Goal: Task Accomplishment & Management: Manage account settings

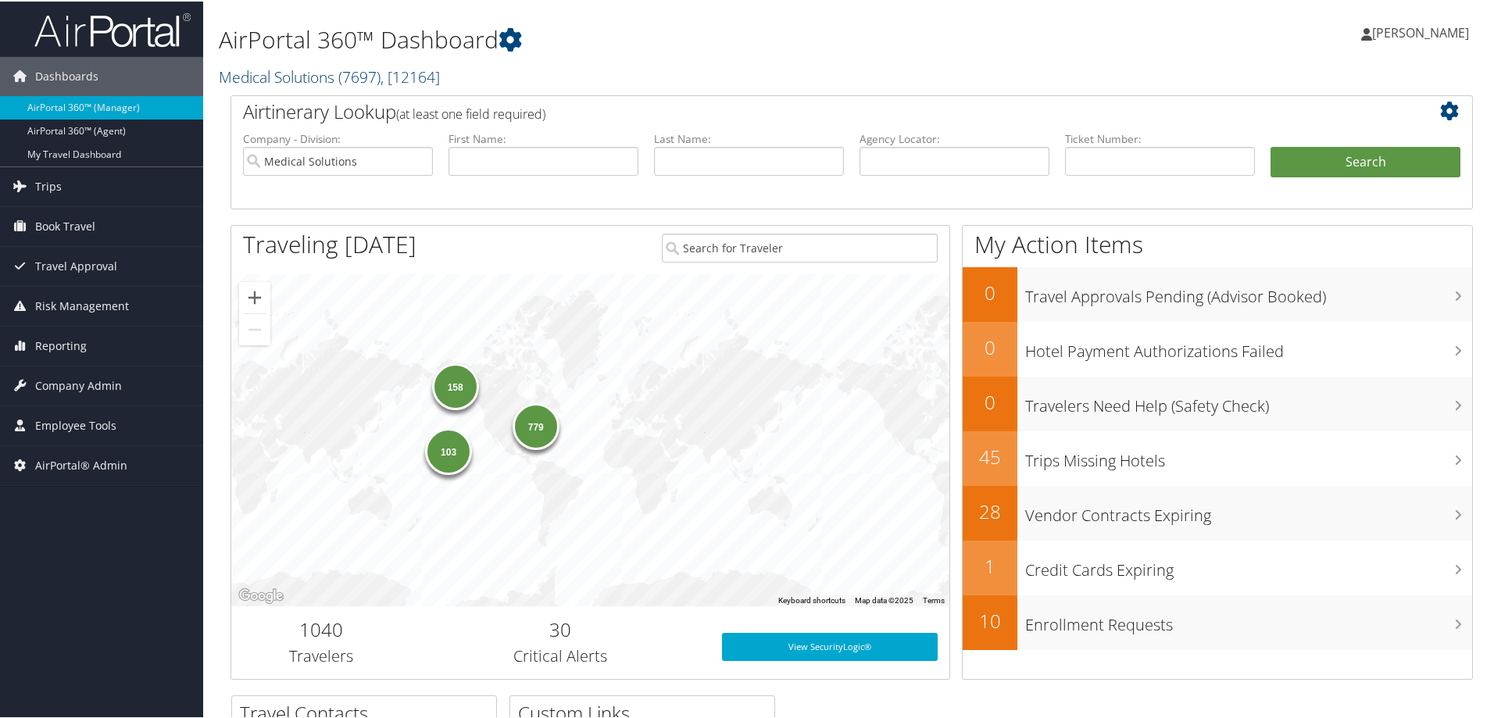
click at [250, 79] on link "Medical Solutions ( 7697 ) , [ 12164 ]" at bounding box center [329, 75] width 221 height 21
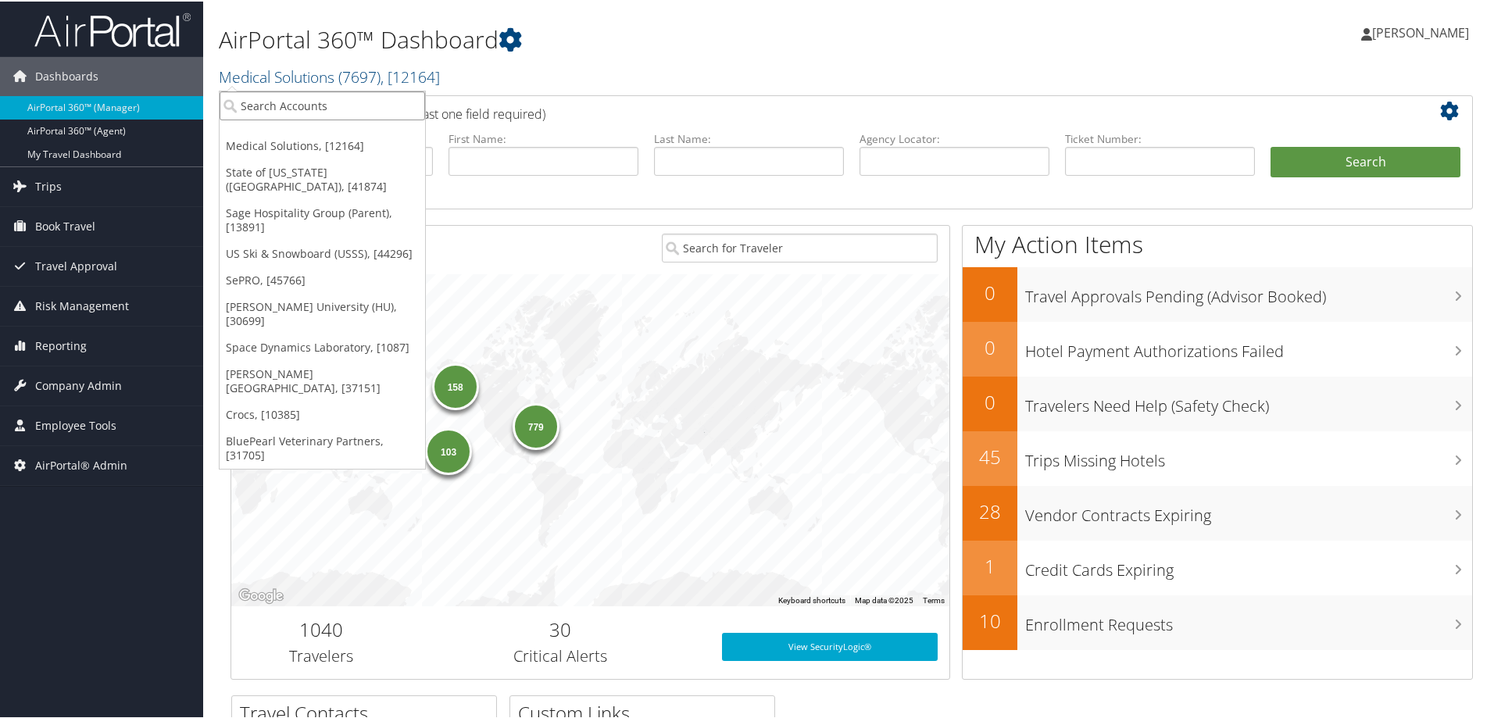
click at [277, 105] on input "search" at bounding box center [323, 104] width 206 height 29
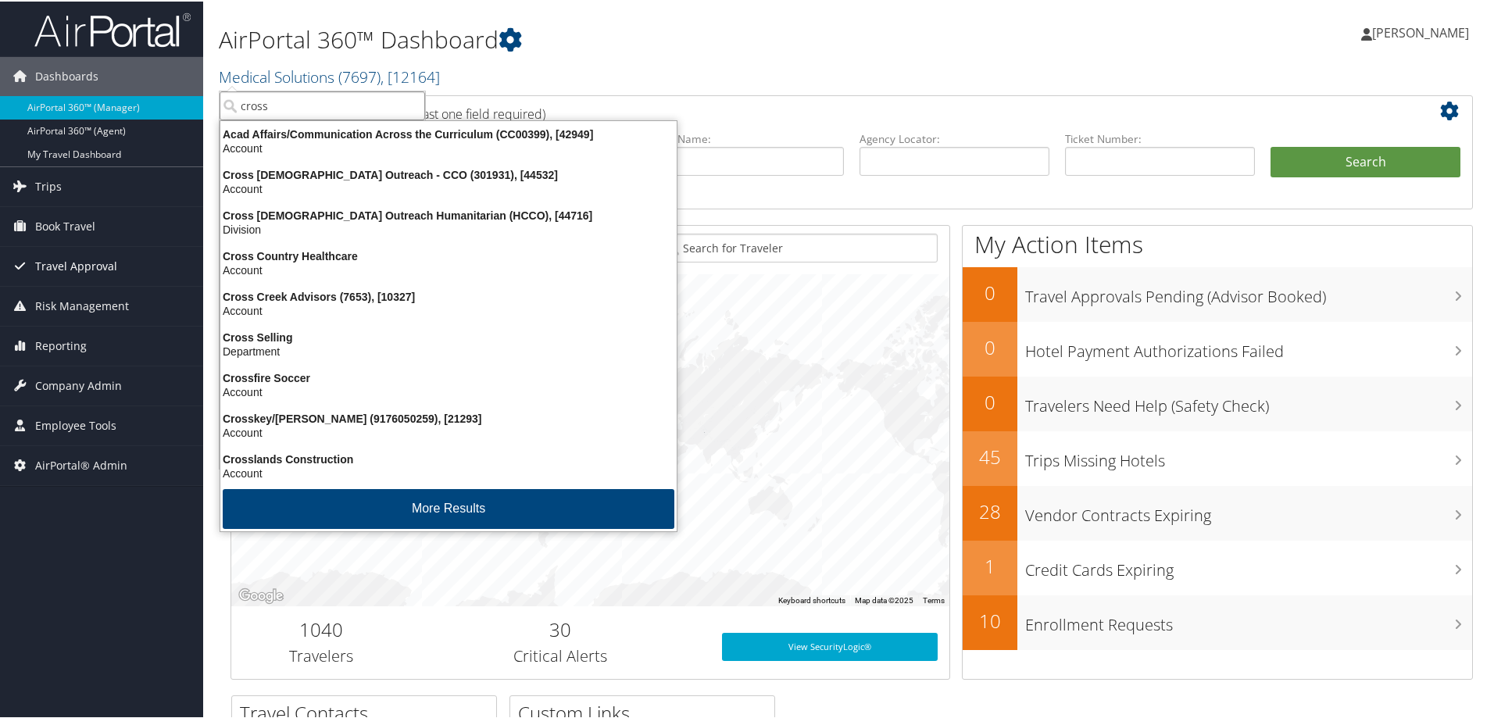
type input "cross"
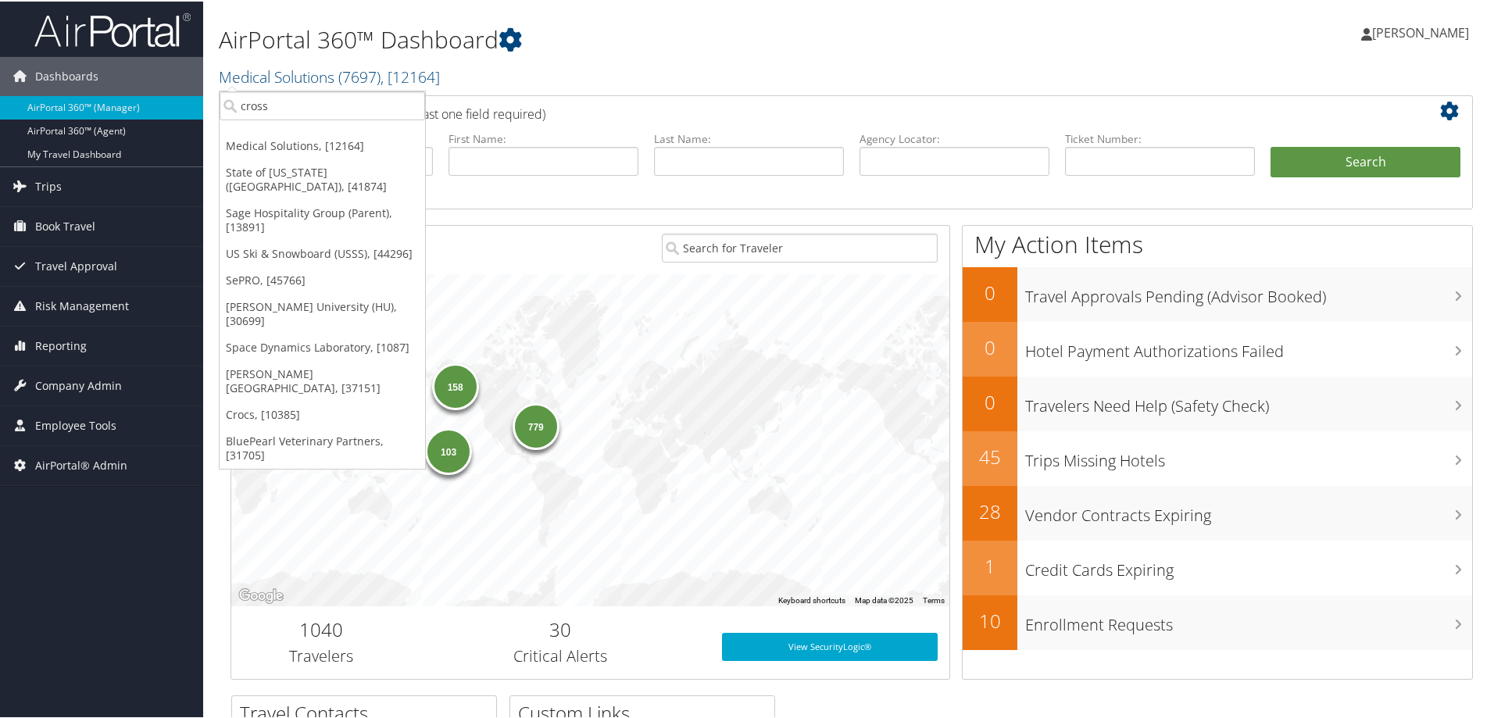
drag, startPoint x: 692, startPoint y: 71, endPoint x: 709, endPoint y: 92, distance: 27.7
click at [692, 71] on h2 "Medical Solutions ( 7697 ) , [ 12164 ]" at bounding box center [641, 74] width 844 height 27
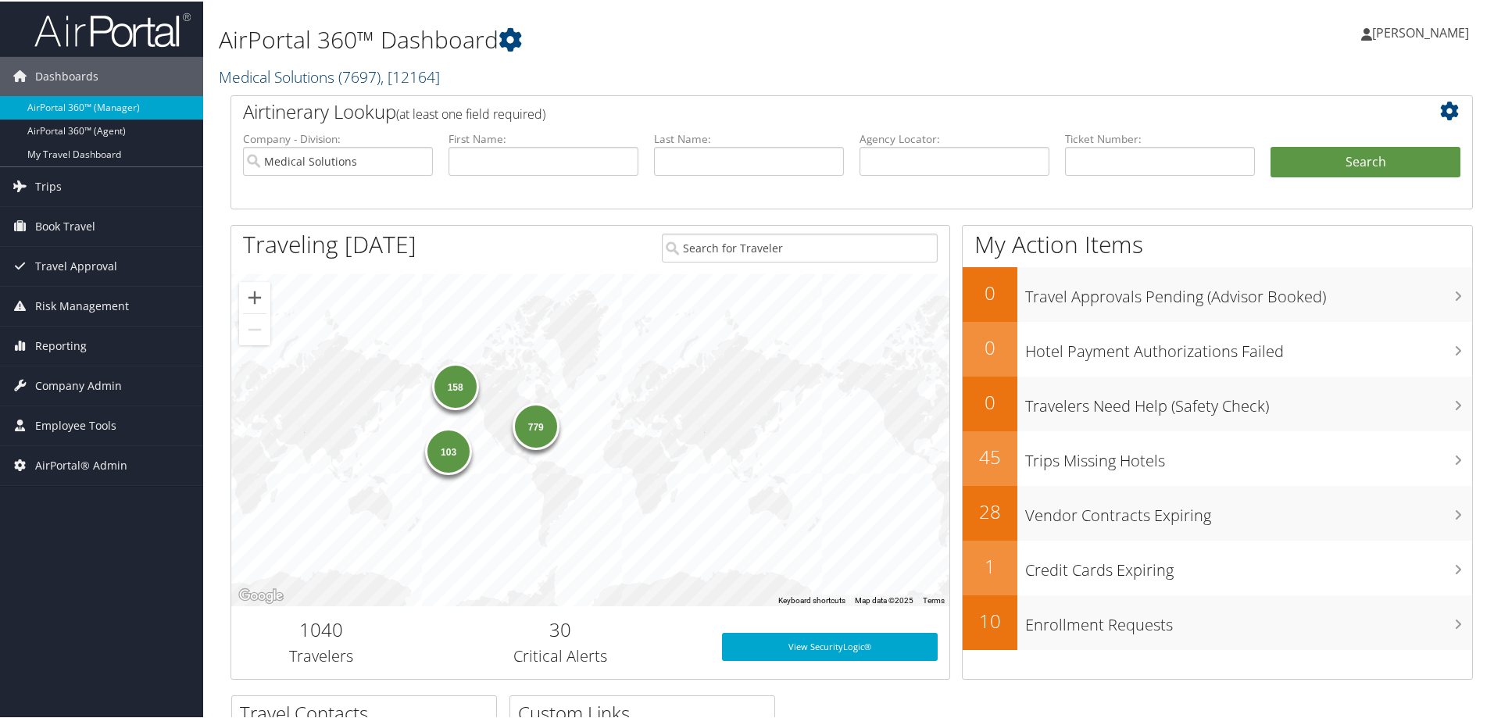
click at [303, 80] on link "Medical Solutions ( 7697 ) , [ 12164 ]" at bounding box center [329, 75] width 221 height 21
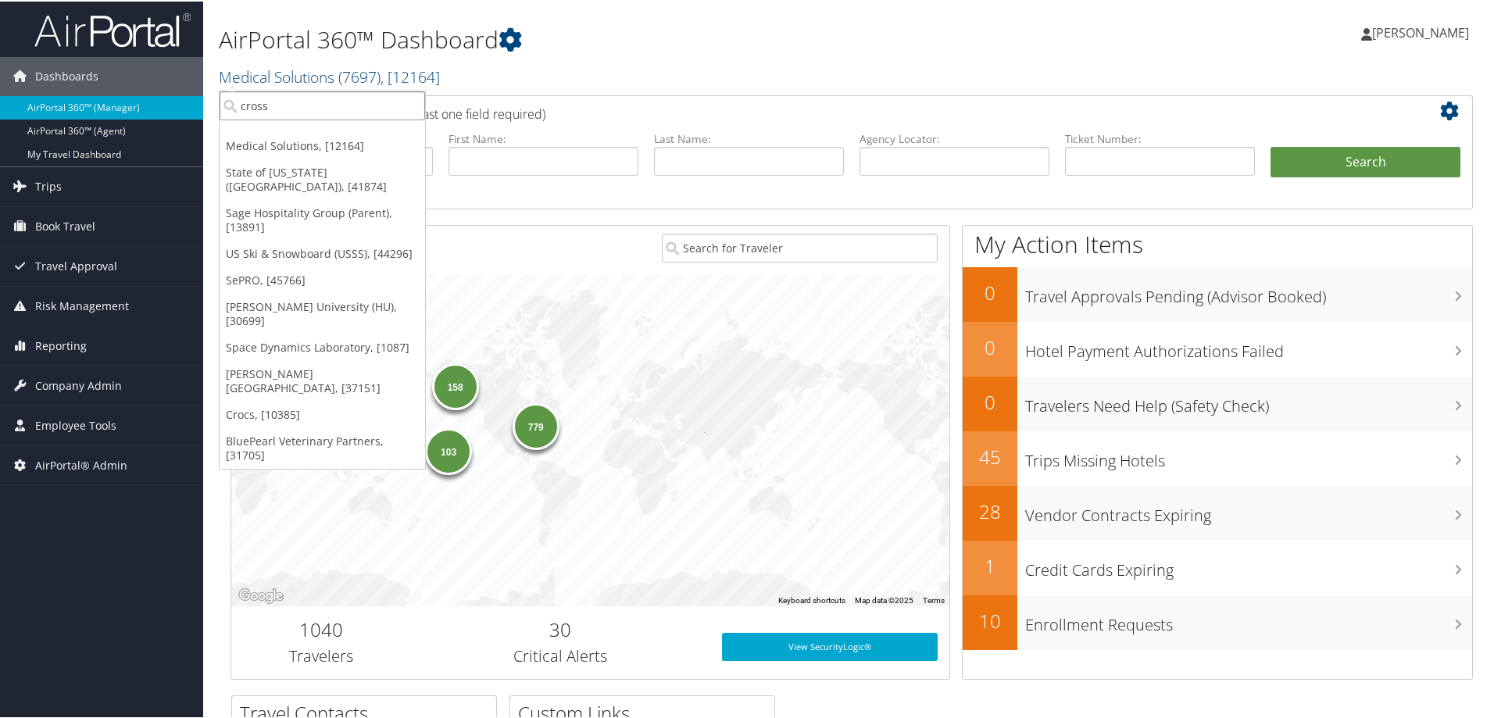
click at [301, 105] on input "cross" at bounding box center [323, 104] width 206 height 29
type input "cross ca"
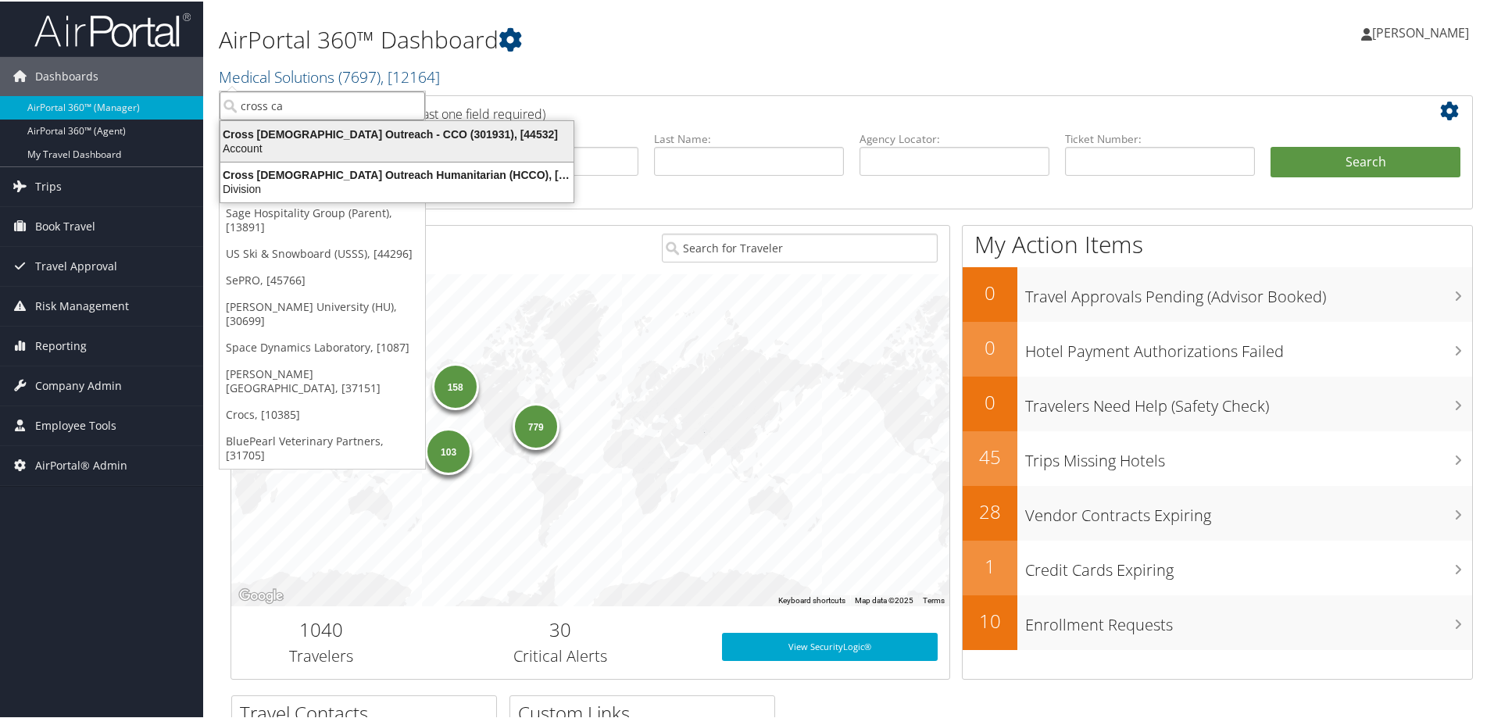
click at [310, 142] on div "Account" at bounding box center [397, 147] width 372 height 14
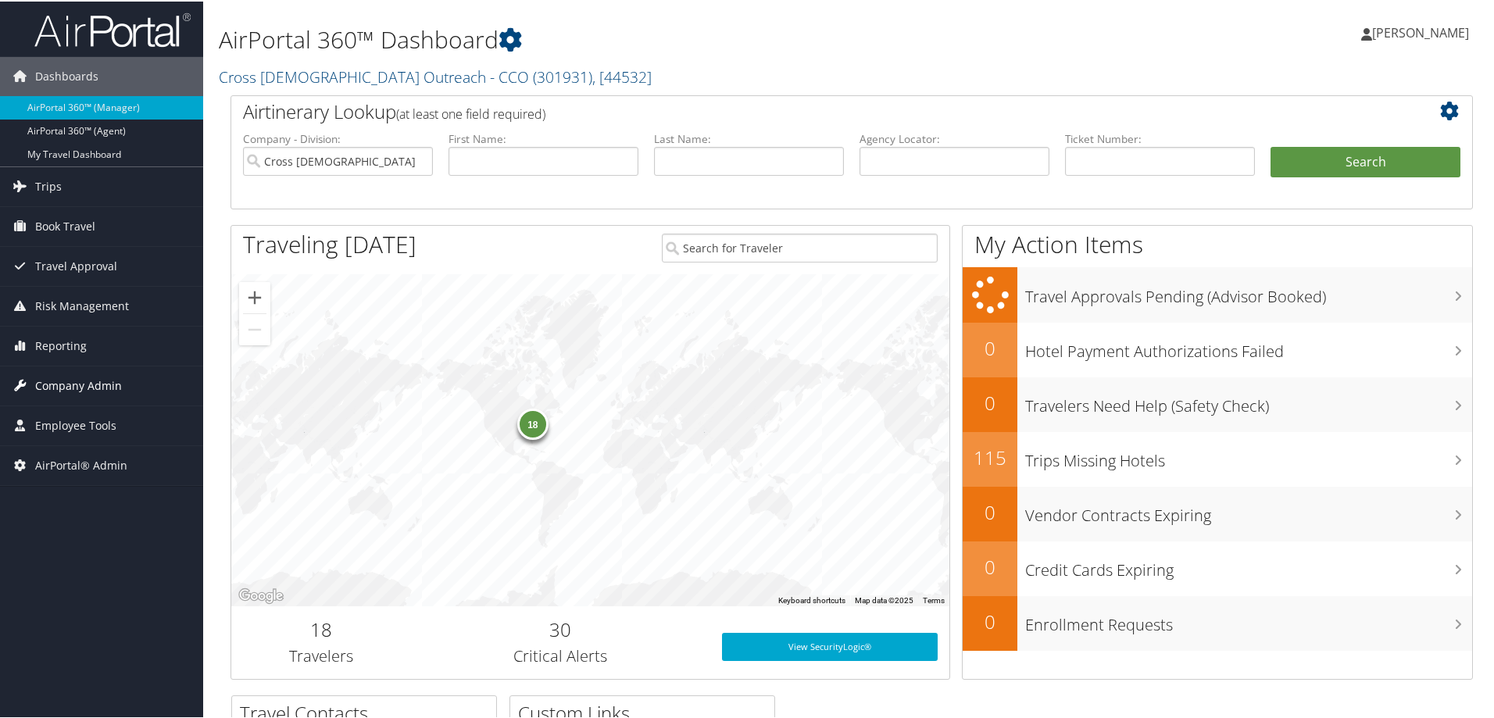
click at [77, 385] on span "Company Admin" at bounding box center [78, 384] width 87 height 39
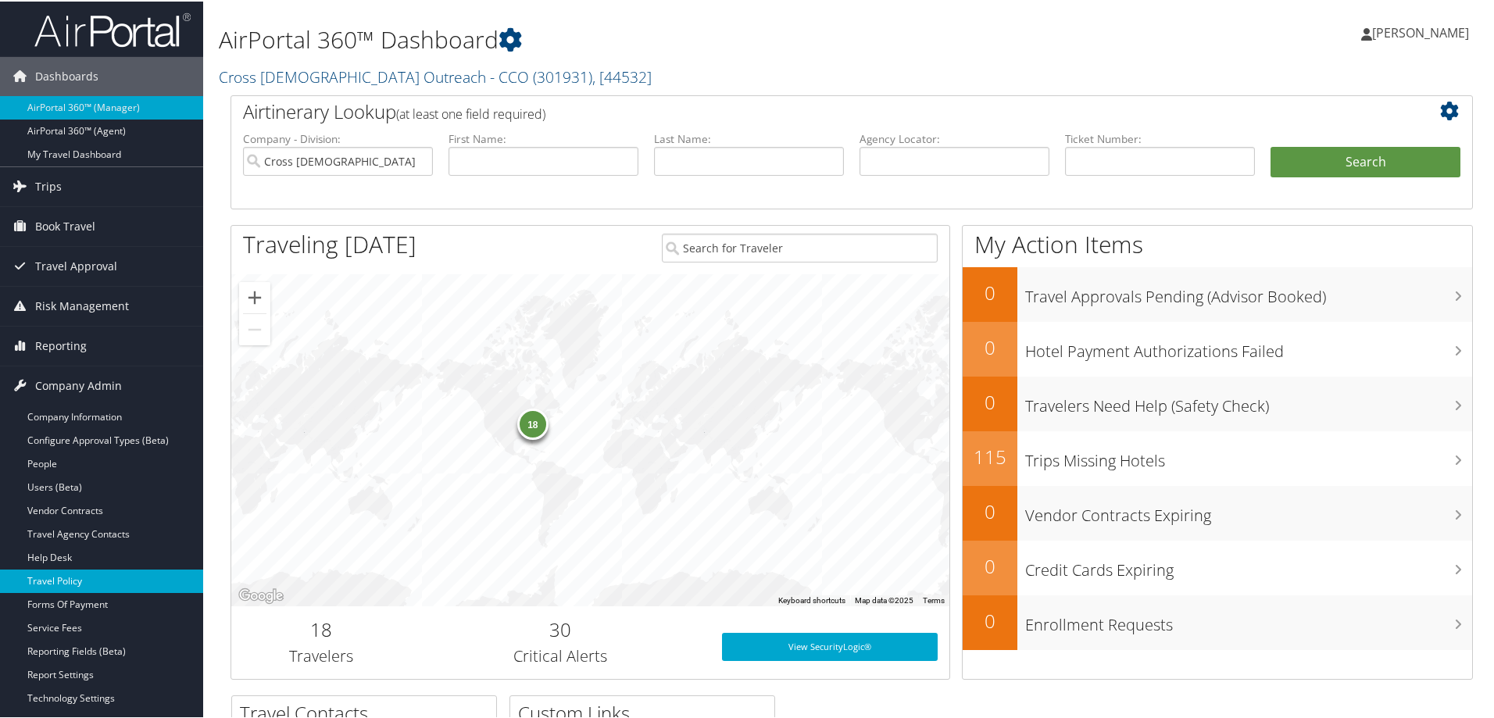
scroll to position [104, 0]
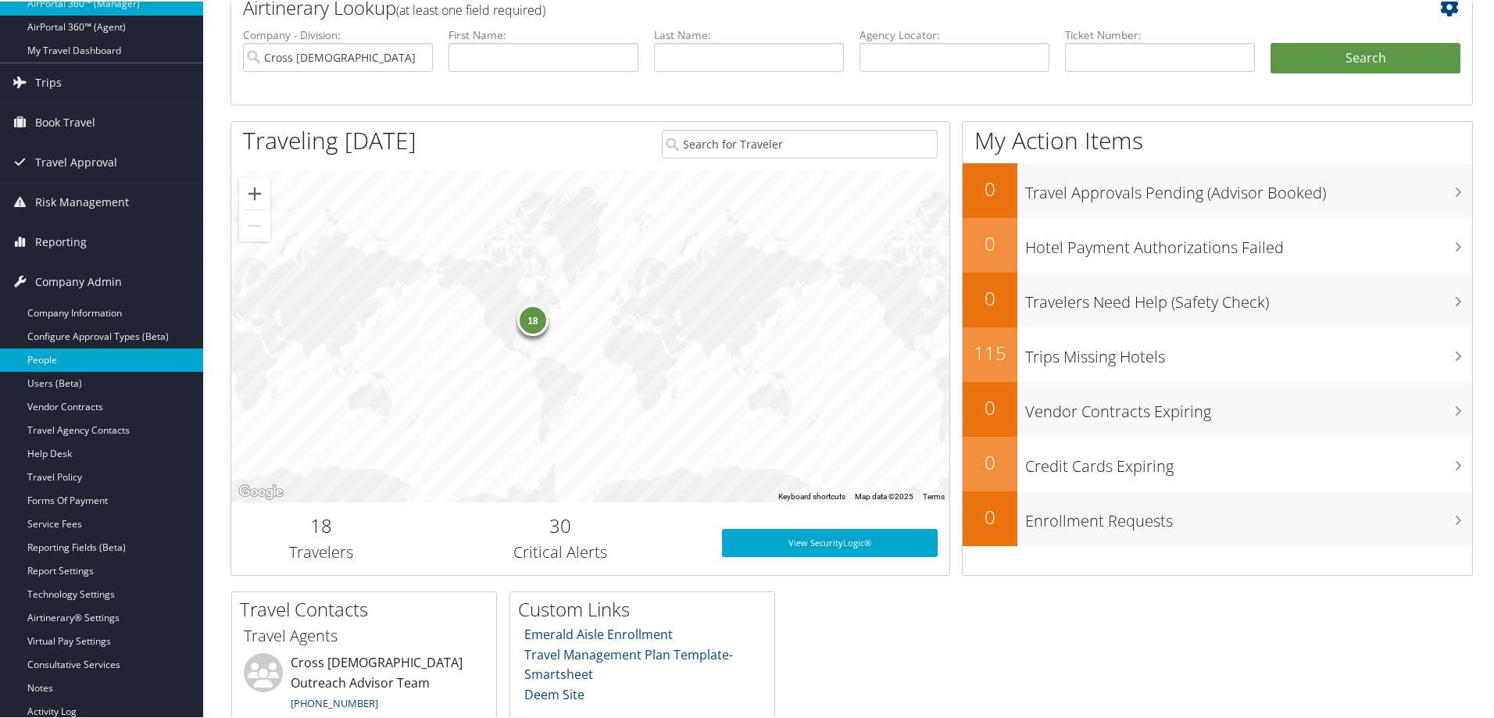
click at [44, 355] on link "People" at bounding box center [101, 358] width 203 height 23
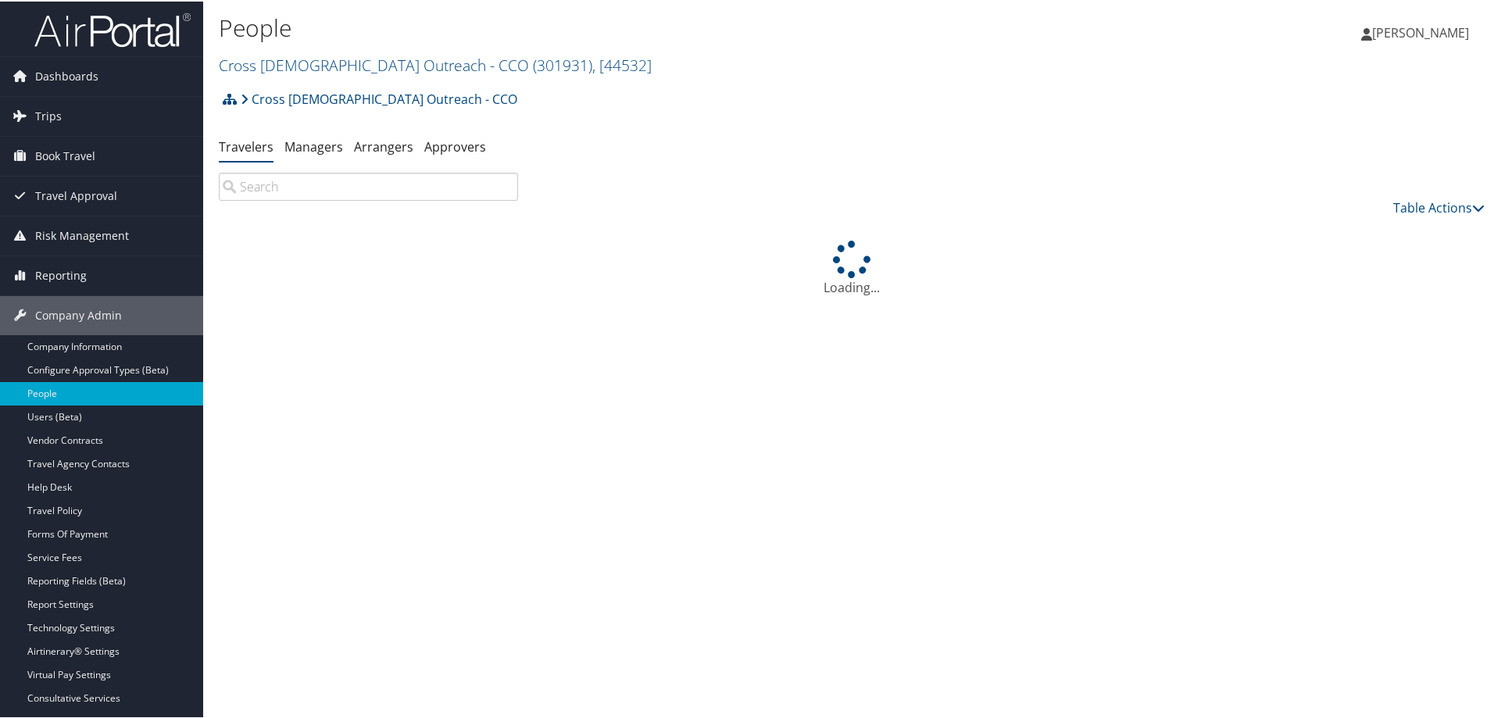
click at [352, 192] on input "search" at bounding box center [368, 185] width 299 height 28
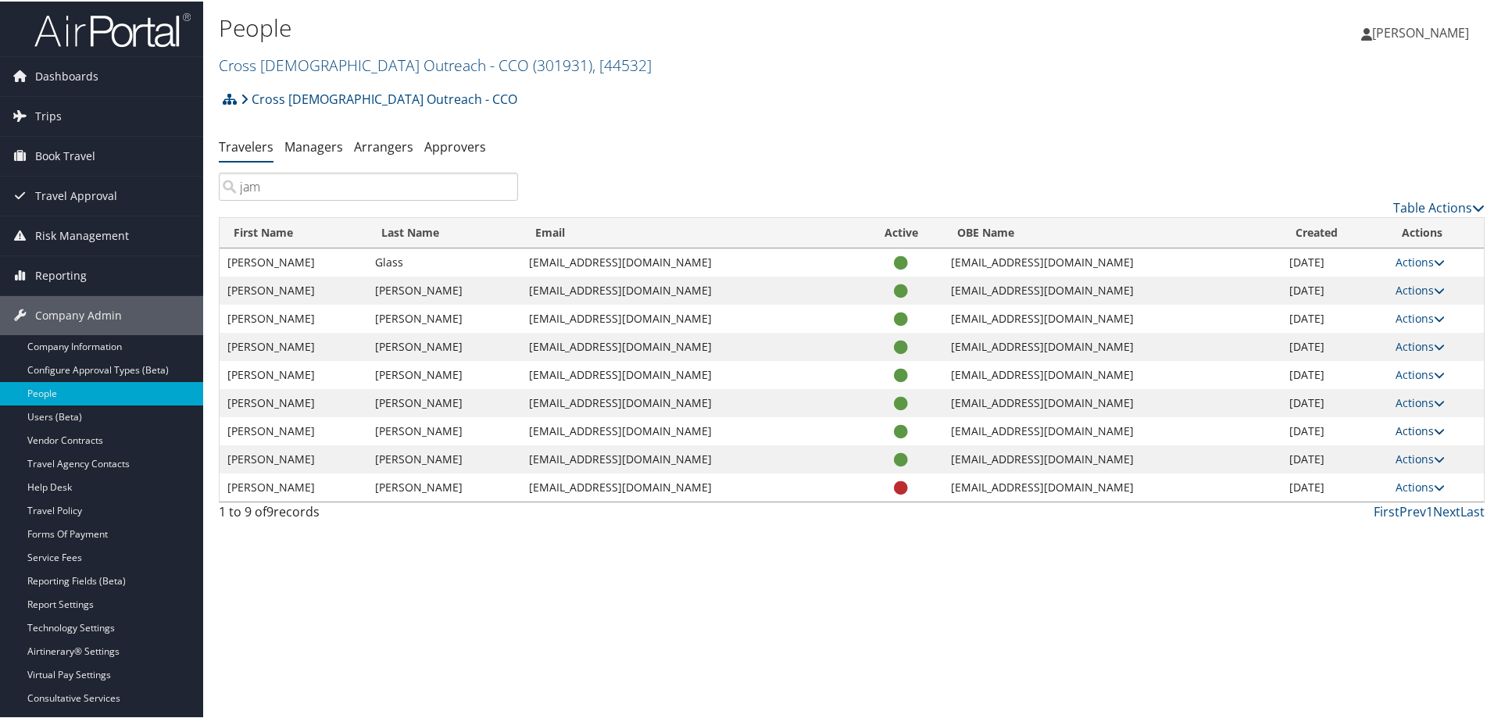
type input "jam"
click at [1414, 429] on link "Actions" at bounding box center [1420, 429] width 49 height 15
click at [1361, 457] on link "User Settings" at bounding box center [1357, 452] width 159 height 27
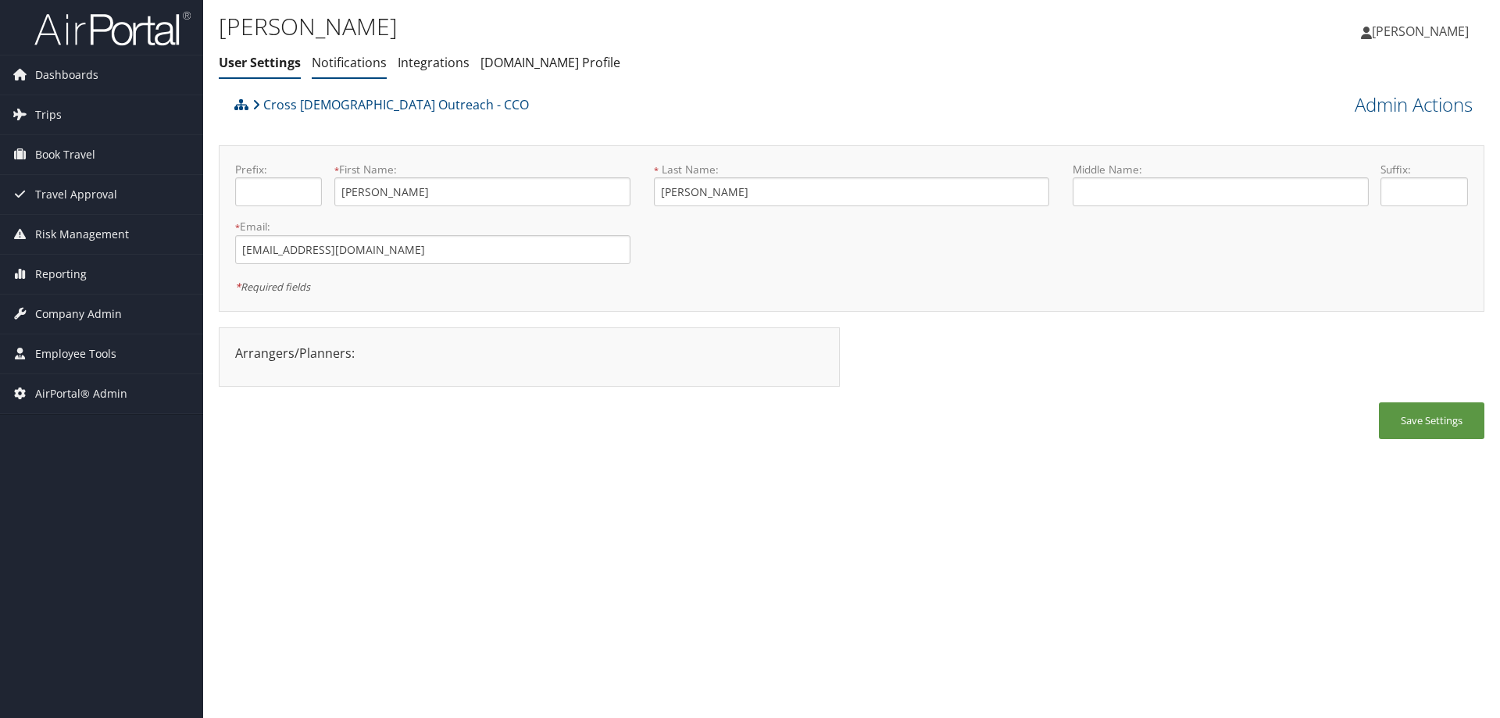
click at [336, 66] on link "Notifications" at bounding box center [349, 62] width 75 height 17
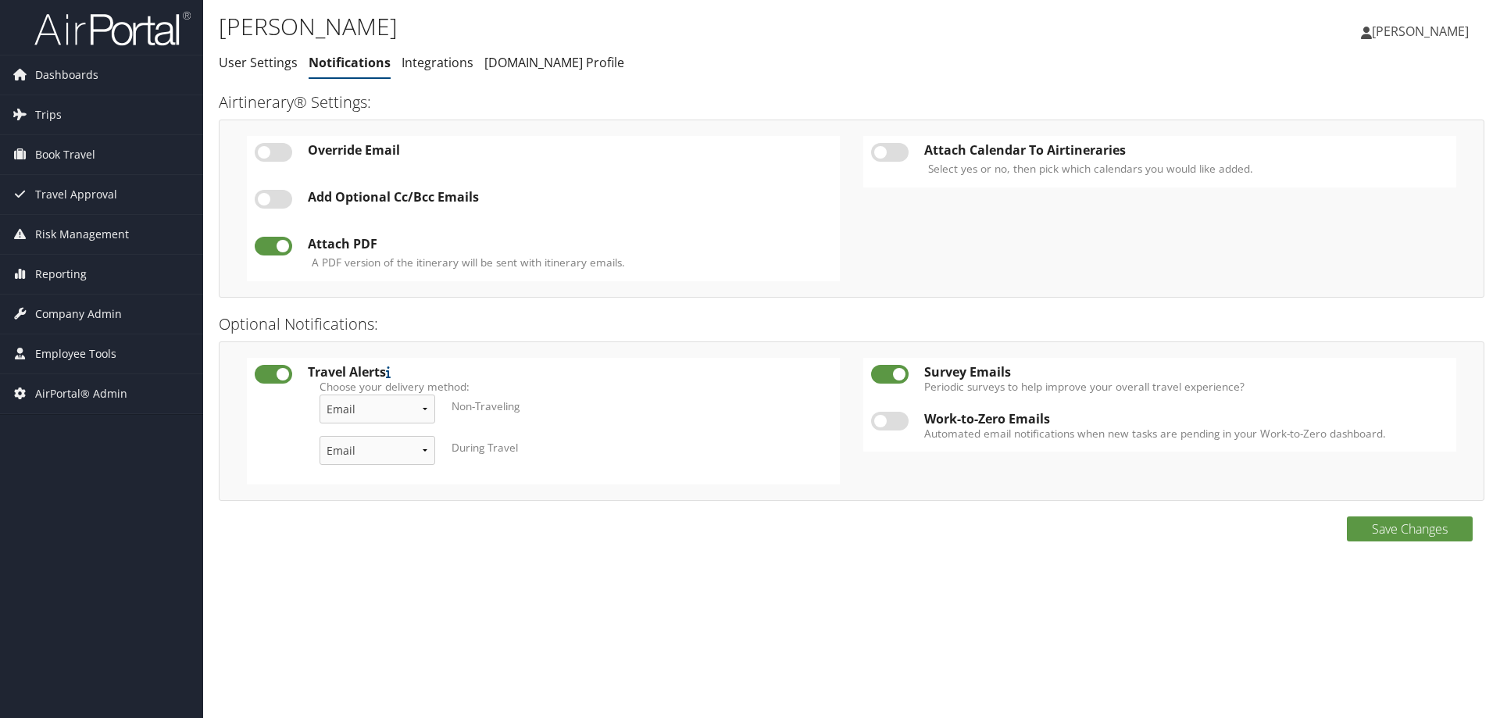
click at [281, 199] on label at bounding box center [274, 199] width 38 height 19
click at [273, 199] on input "checkbox" at bounding box center [268, 202] width 10 height 10
checkbox input "true"
click at [524, 198] on link "Add New" at bounding box center [512, 196] width 55 height 17
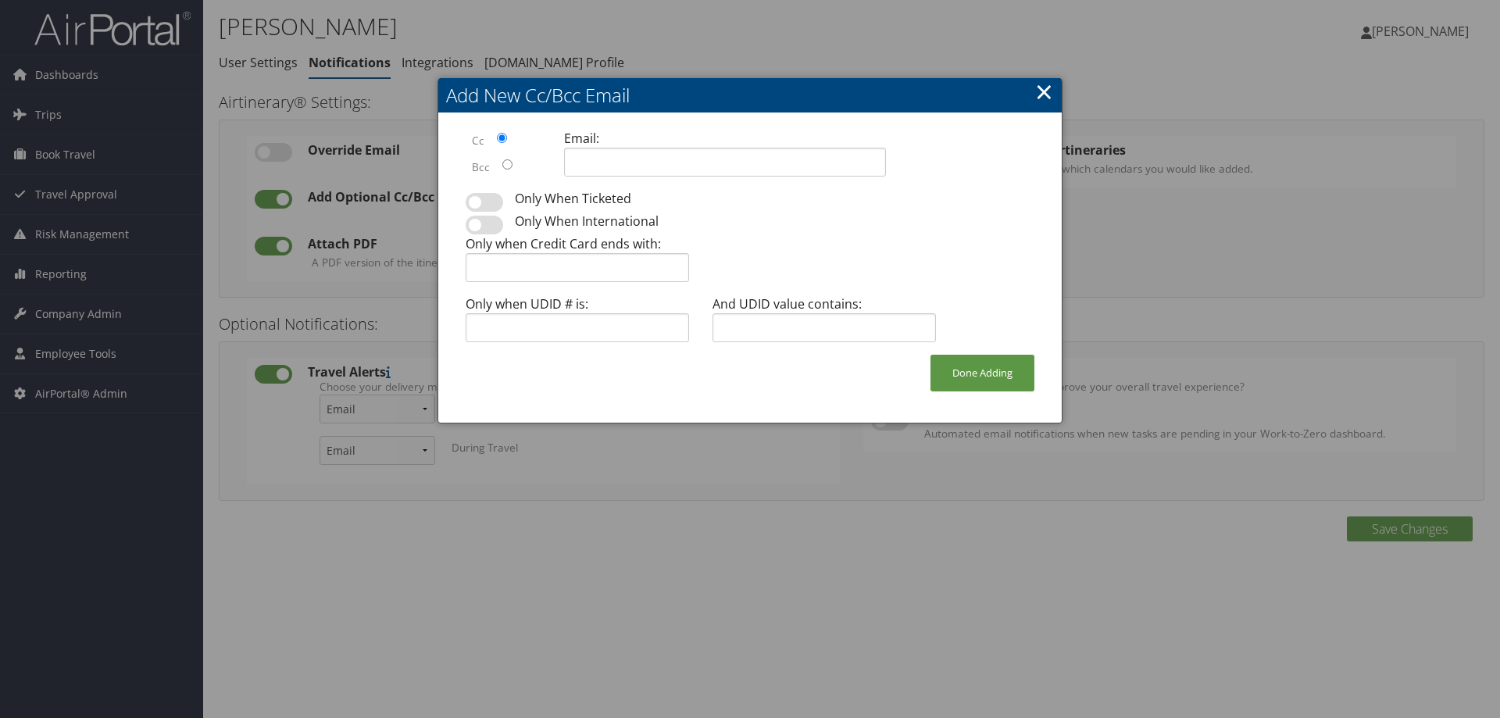
click at [506, 164] on input "Bcc" at bounding box center [507, 164] width 10 height 10
radio input "true"
drag, startPoint x: 623, startPoint y: 163, endPoint x: 638, endPoint y: 163, distance: 14.9
click at [625, 163] on input at bounding box center [725, 162] width 322 height 29
type input "dawn.meadows@cbtravel.com"
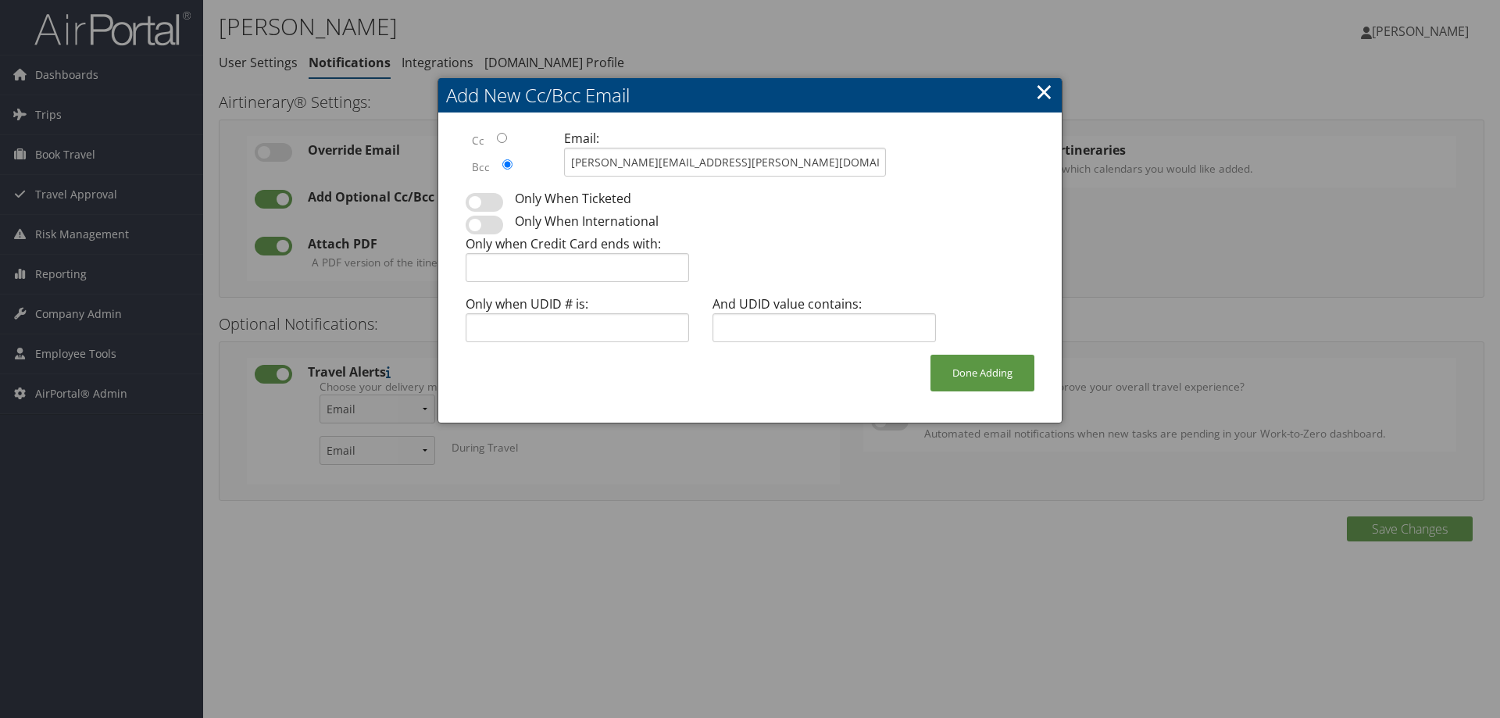
click at [480, 202] on label at bounding box center [485, 202] width 38 height 19
click at [480, 202] on input "checkbox" at bounding box center [479, 201] width 10 height 10
checkbox input "true"
click at [985, 386] on button "Done Adding" at bounding box center [983, 373] width 104 height 37
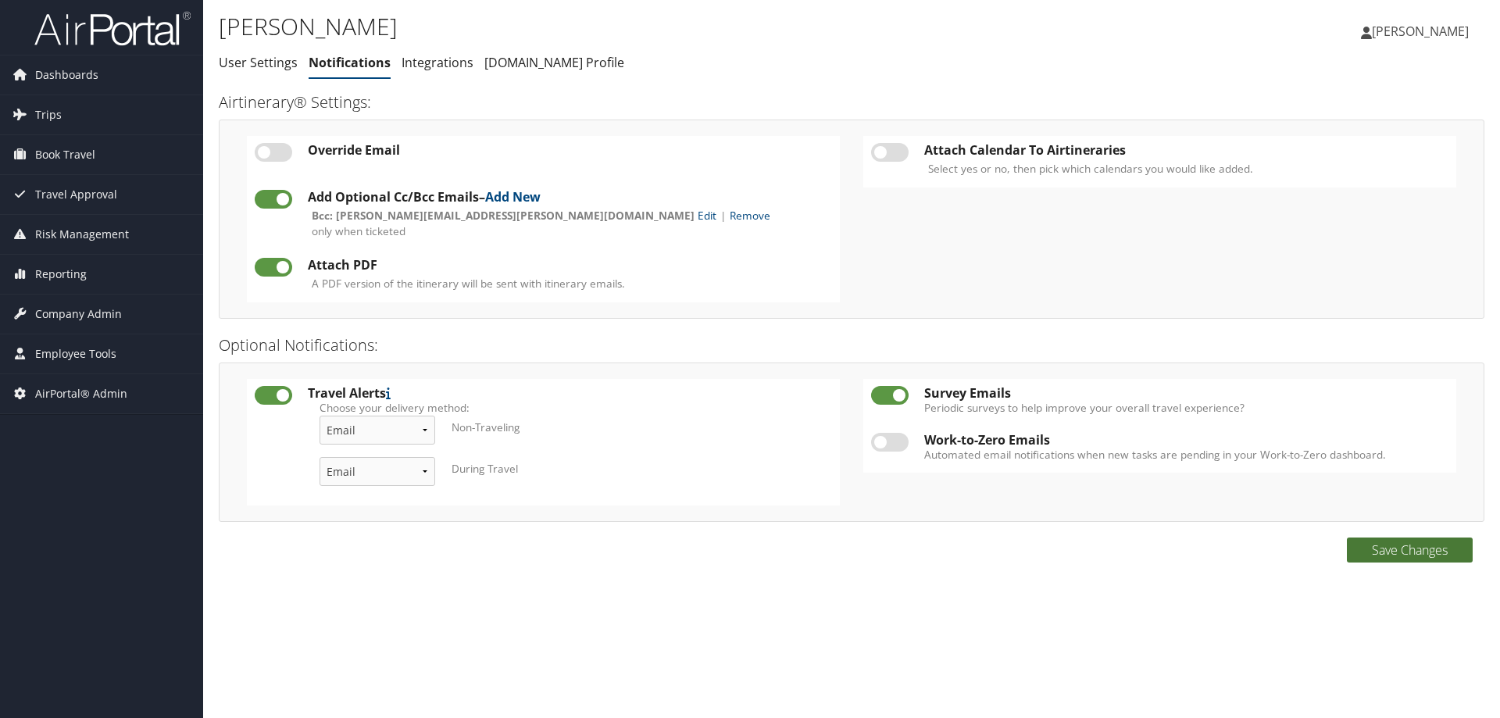
click at [1389, 546] on button "Save Changes" at bounding box center [1410, 550] width 126 height 25
click at [709, 41] on h1 "John Jamnicky" at bounding box center [641, 26] width 844 height 33
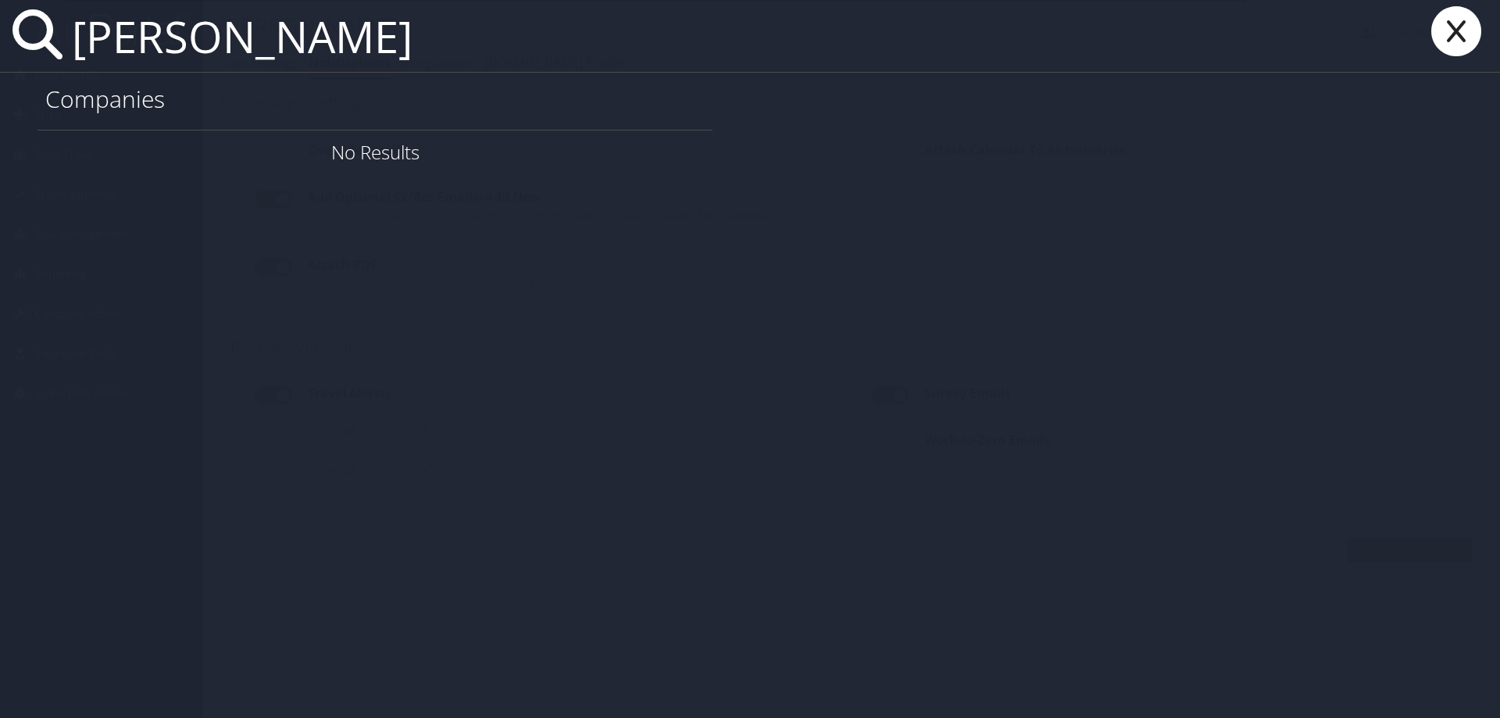
click at [144, 45] on input "kim dunbar" at bounding box center [656, 36] width 1180 height 72
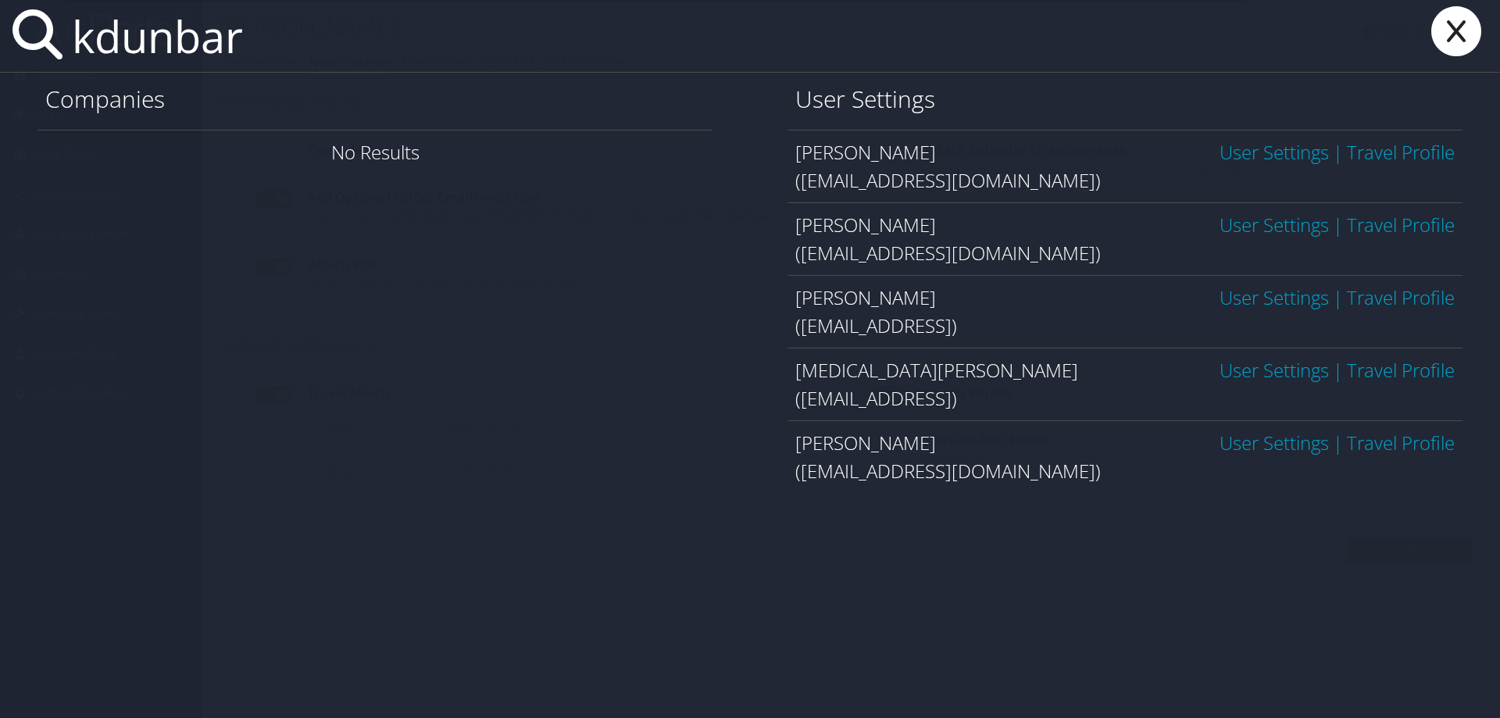
type input "kdunbar"
click at [1251, 445] on link "User Settings" at bounding box center [1274, 443] width 109 height 26
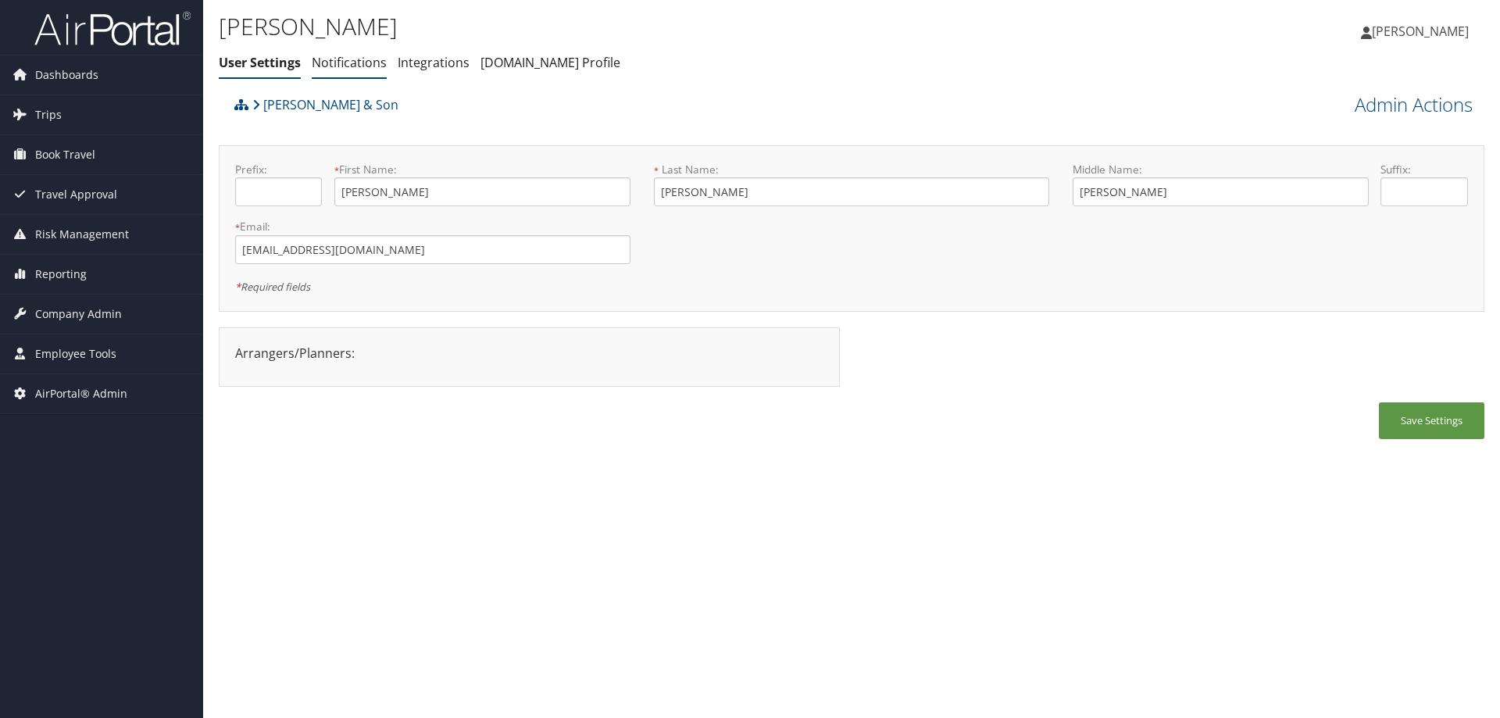
click at [345, 73] on li "Notifications" at bounding box center [349, 63] width 75 height 28
click at [344, 66] on link "Notifications" at bounding box center [349, 62] width 75 height 17
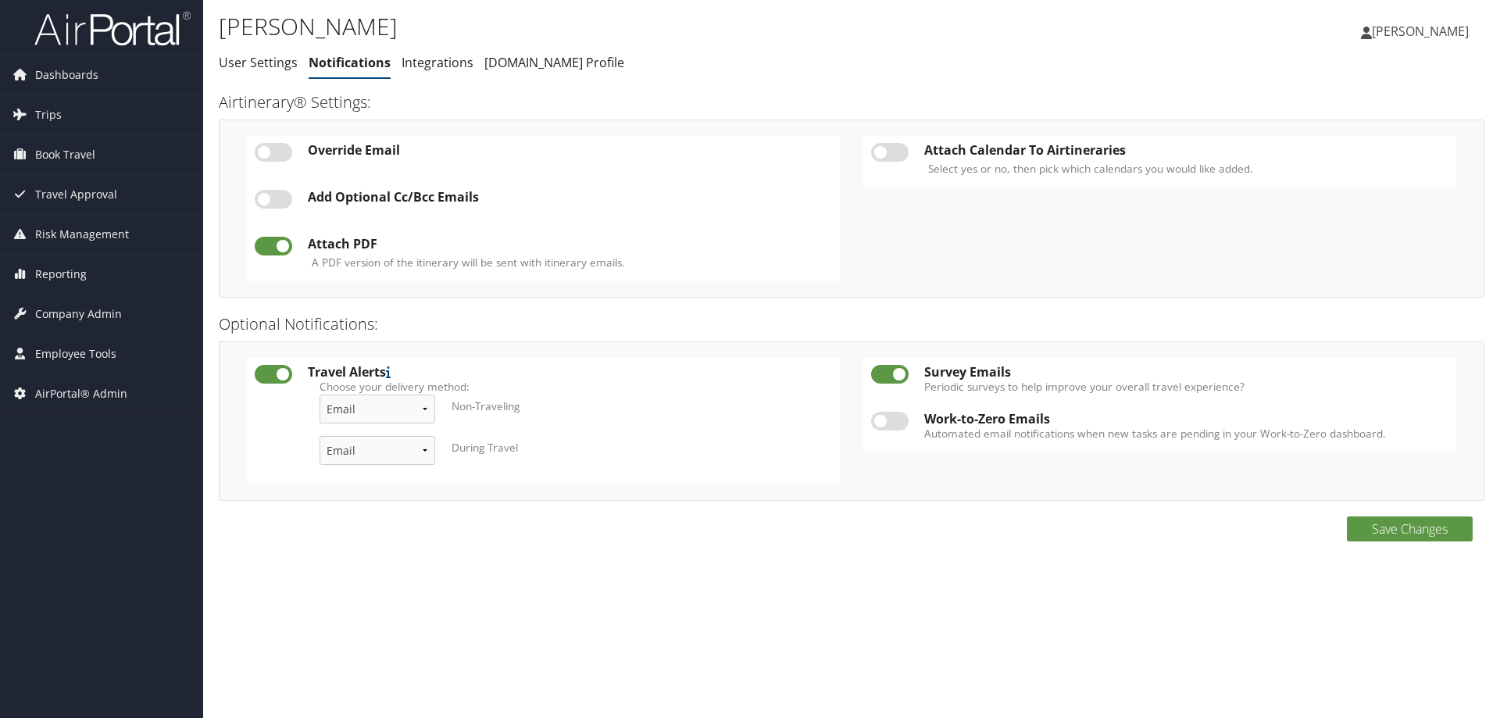
click at [890, 154] on label at bounding box center [890, 152] width 38 height 19
click at [889, 154] on input "checkbox" at bounding box center [884, 155] width 10 height 10
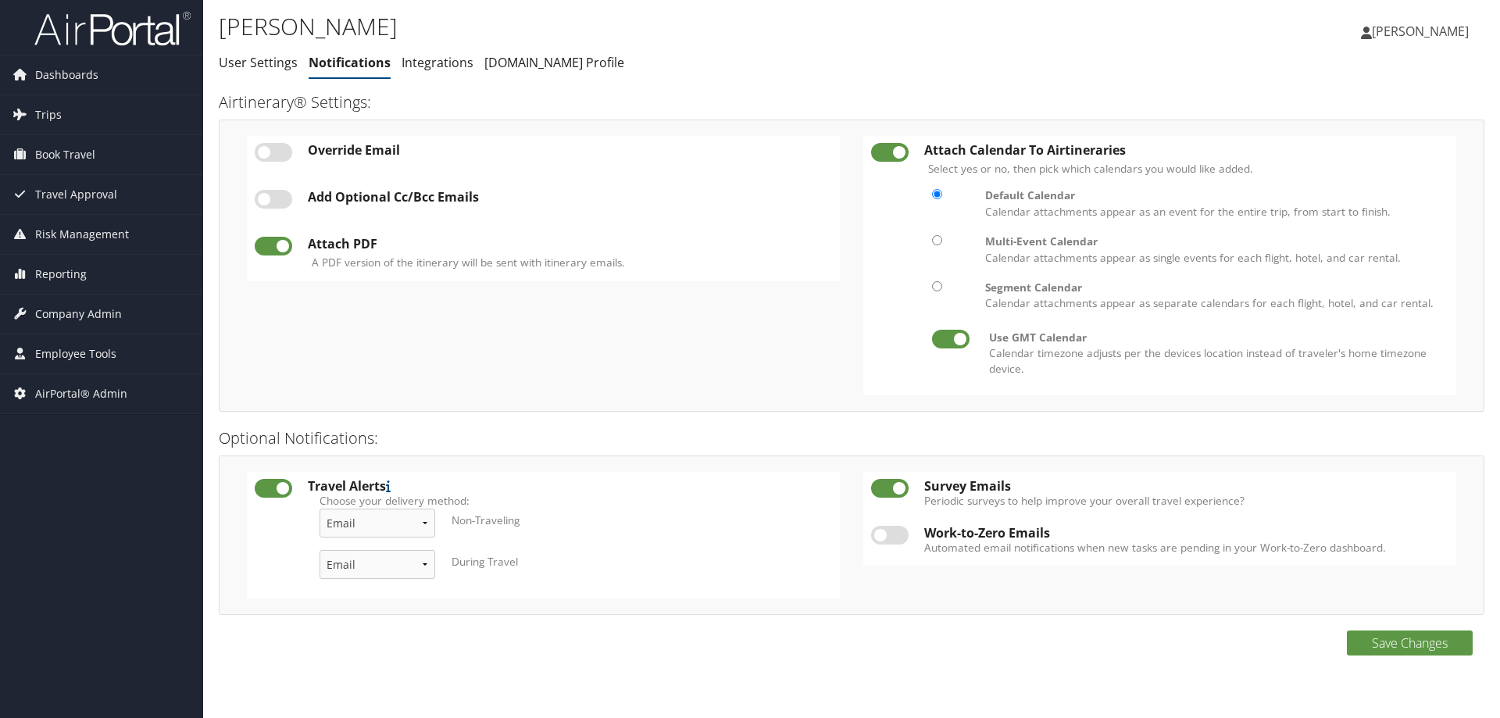
click at [892, 155] on label at bounding box center [890, 152] width 38 height 19
click at [889, 155] on input "checkbox" at bounding box center [884, 155] width 10 height 10
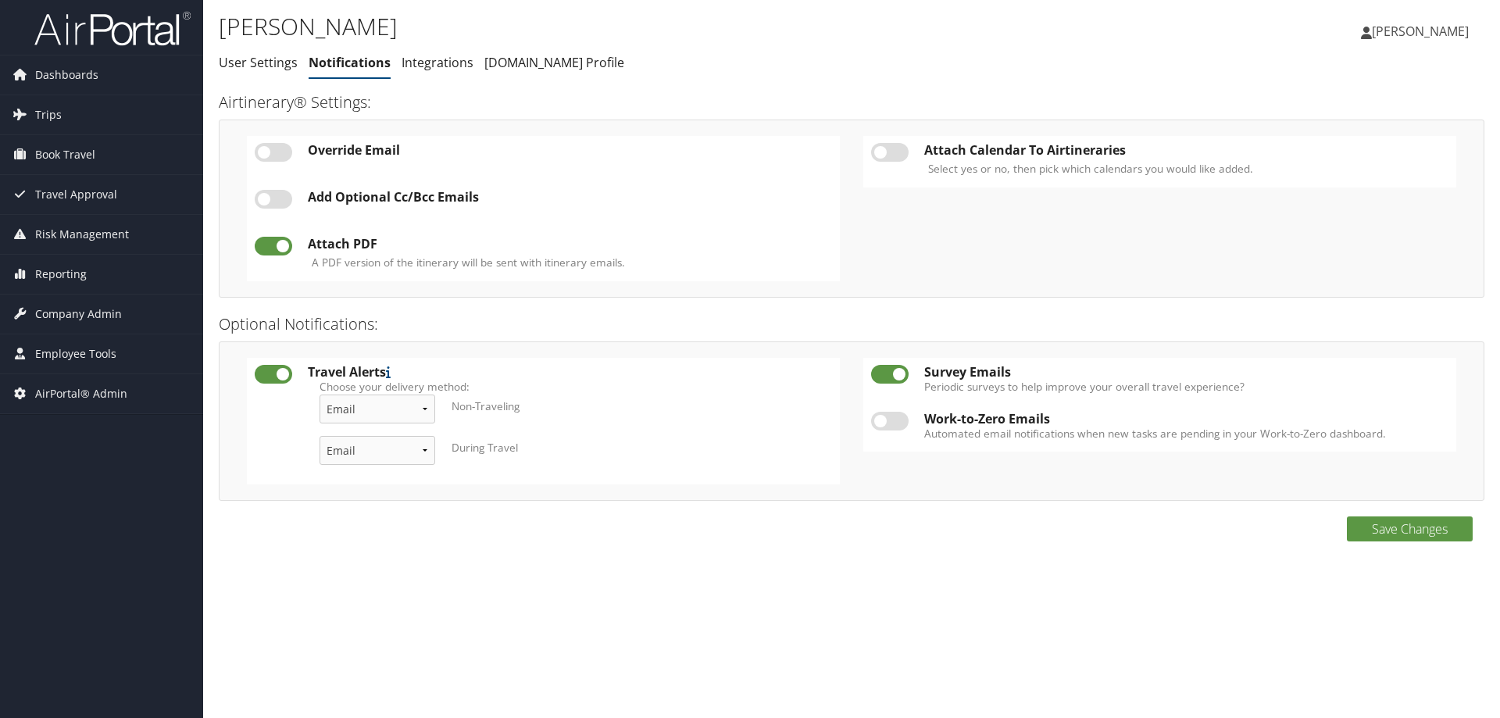
click at [899, 147] on label at bounding box center [890, 152] width 38 height 19
click at [889, 150] on input "checkbox" at bounding box center [884, 155] width 10 height 10
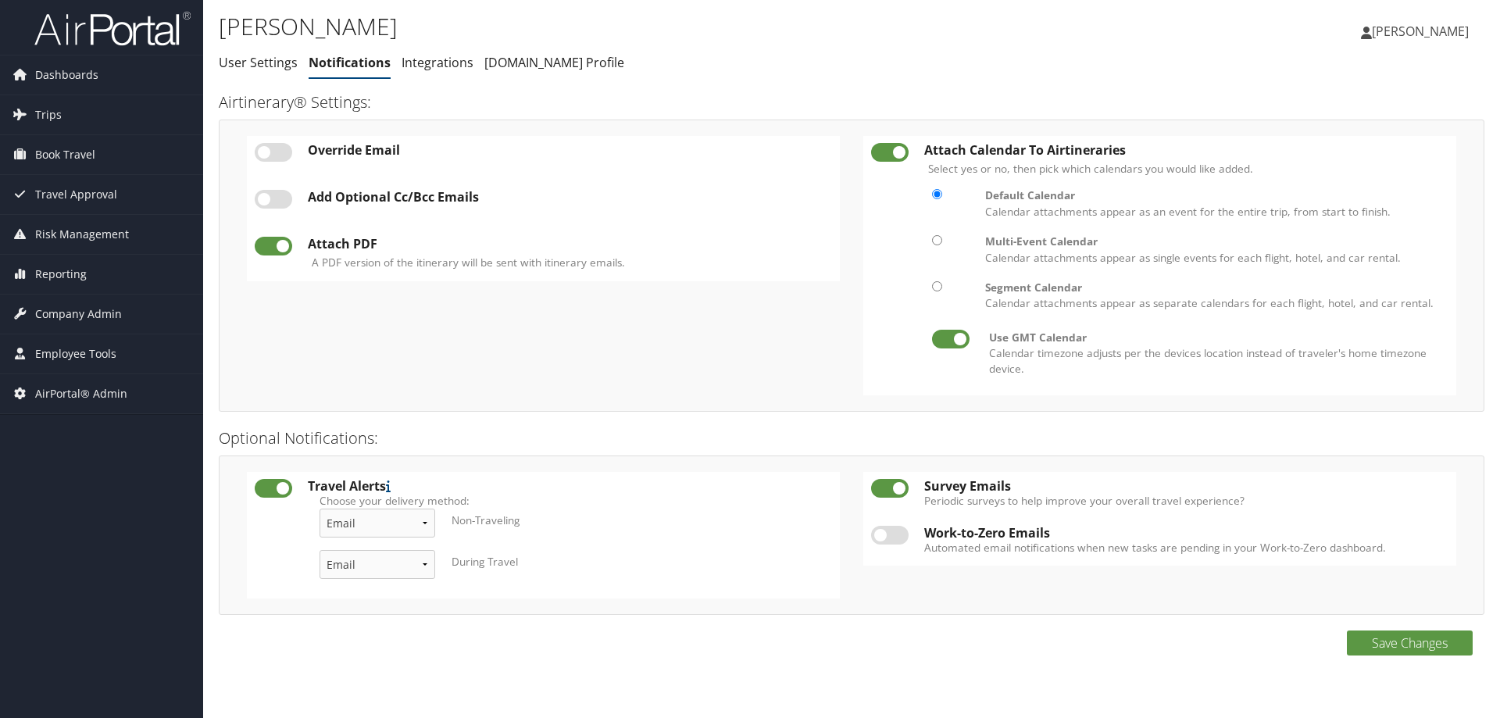
click at [899, 147] on label at bounding box center [890, 152] width 38 height 19
click at [889, 150] on input "checkbox" at bounding box center [884, 155] width 10 height 10
checkbox input "false"
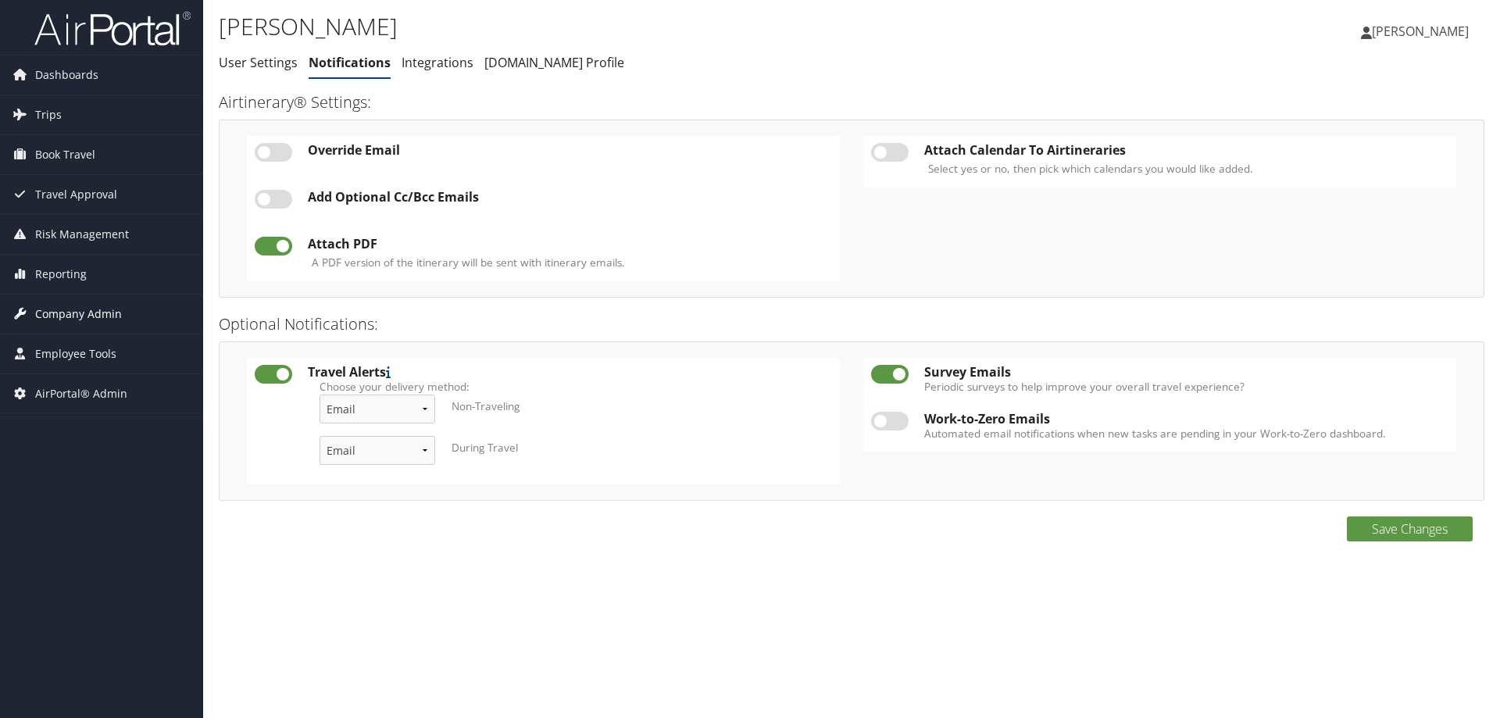
click at [66, 317] on span "Company Admin" at bounding box center [78, 314] width 87 height 39
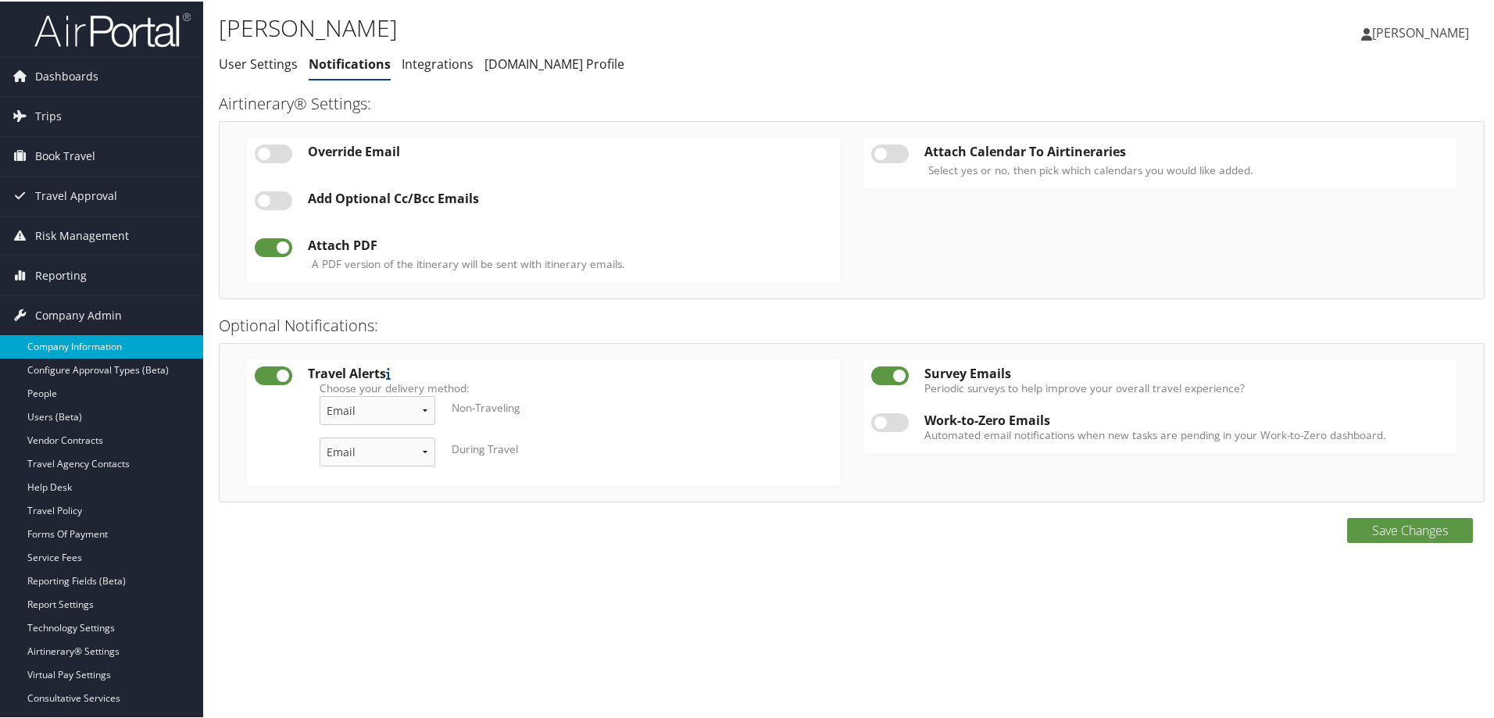
click at [67, 338] on link "Company Information" at bounding box center [101, 345] width 203 height 23
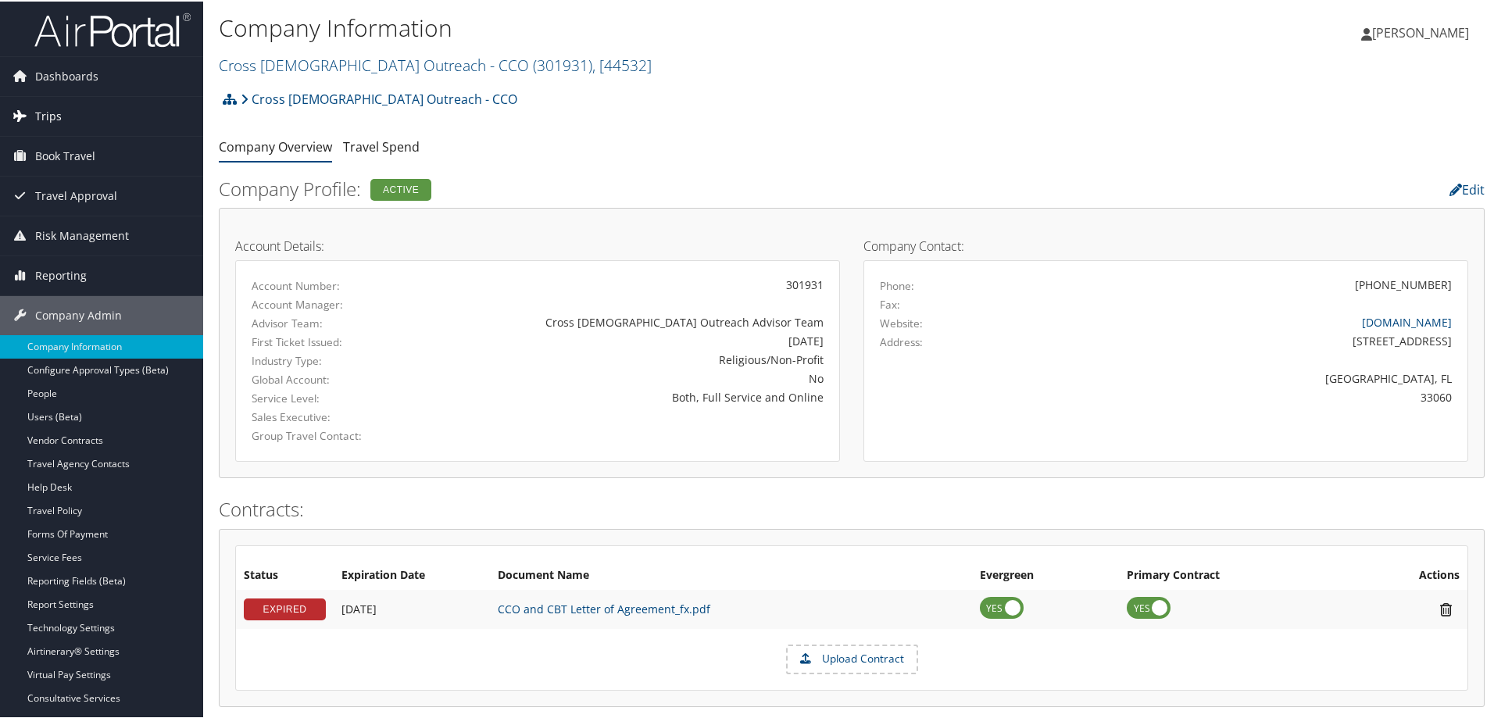
click at [57, 108] on span "Trips" at bounding box center [48, 114] width 27 height 39
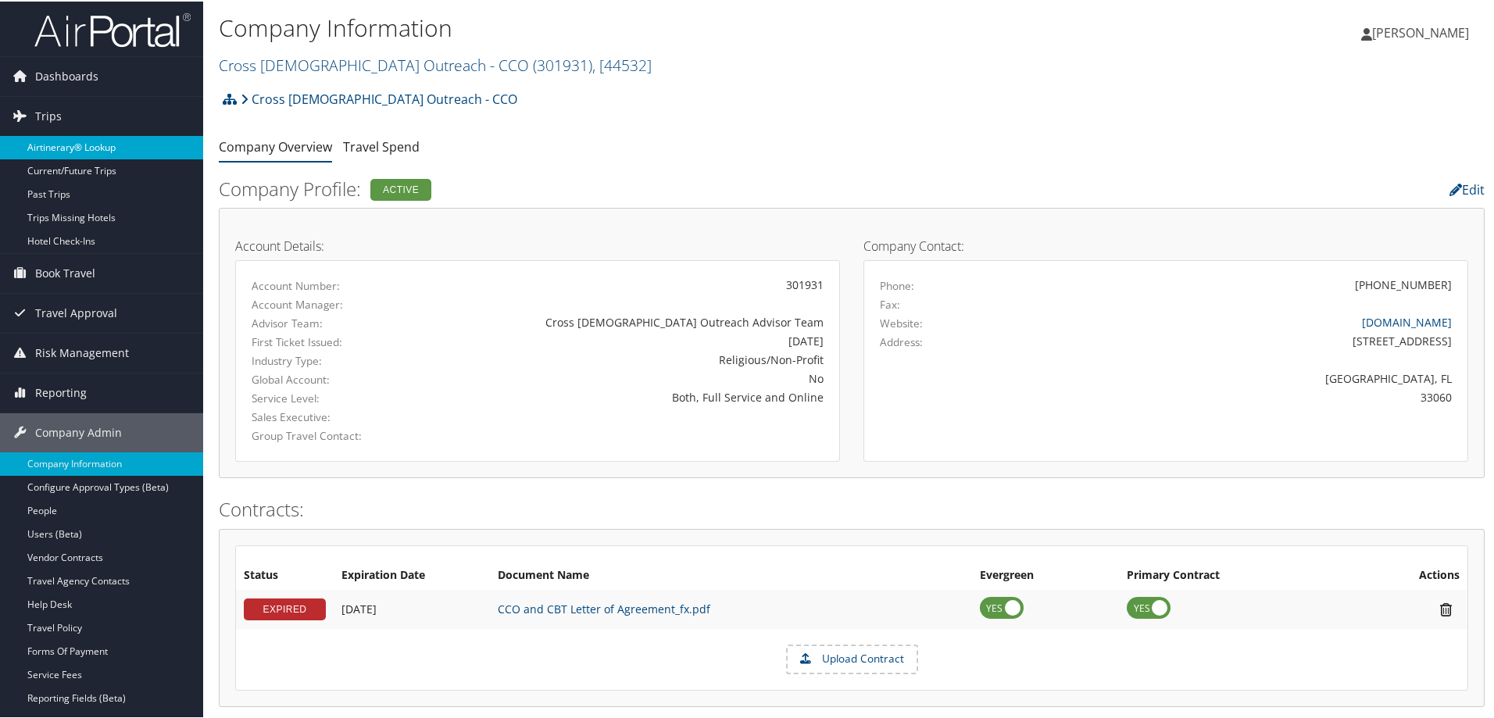
click at [58, 141] on link "Airtinerary® Lookup" at bounding box center [101, 145] width 203 height 23
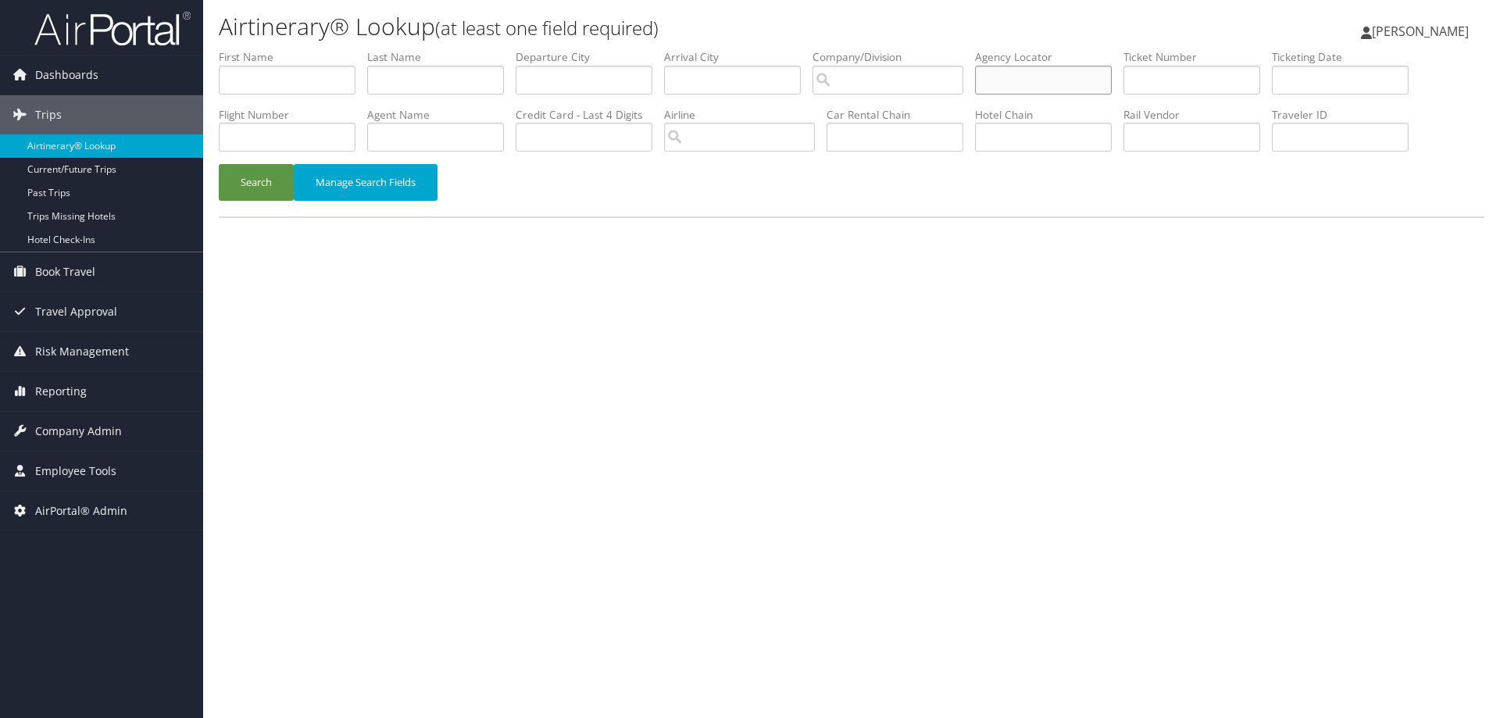
click at [1065, 73] on input "text" at bounding box center [1043, 80] width 137 height 29
paste input "DK2ZT2"
type input "DK2ZT2"
click at [219, 164] on button "Search" at bounding box center [256, 182] width 75 height 37
